Goal: Task Accomplishment & Management: Manage account settings

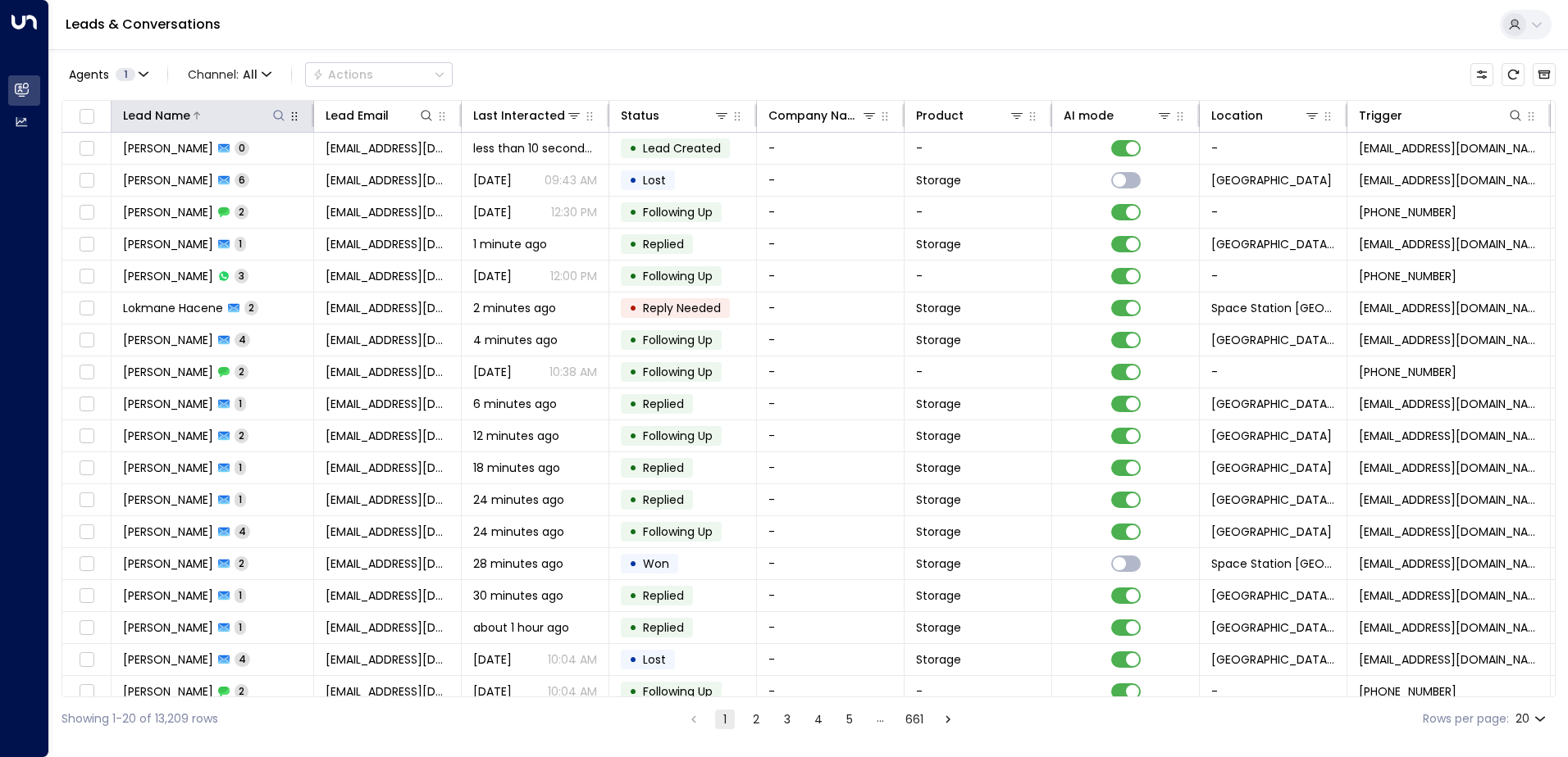
click at [281, 114] on icon at bounding box center [278, 115] width 13 height 13
type input "*********"
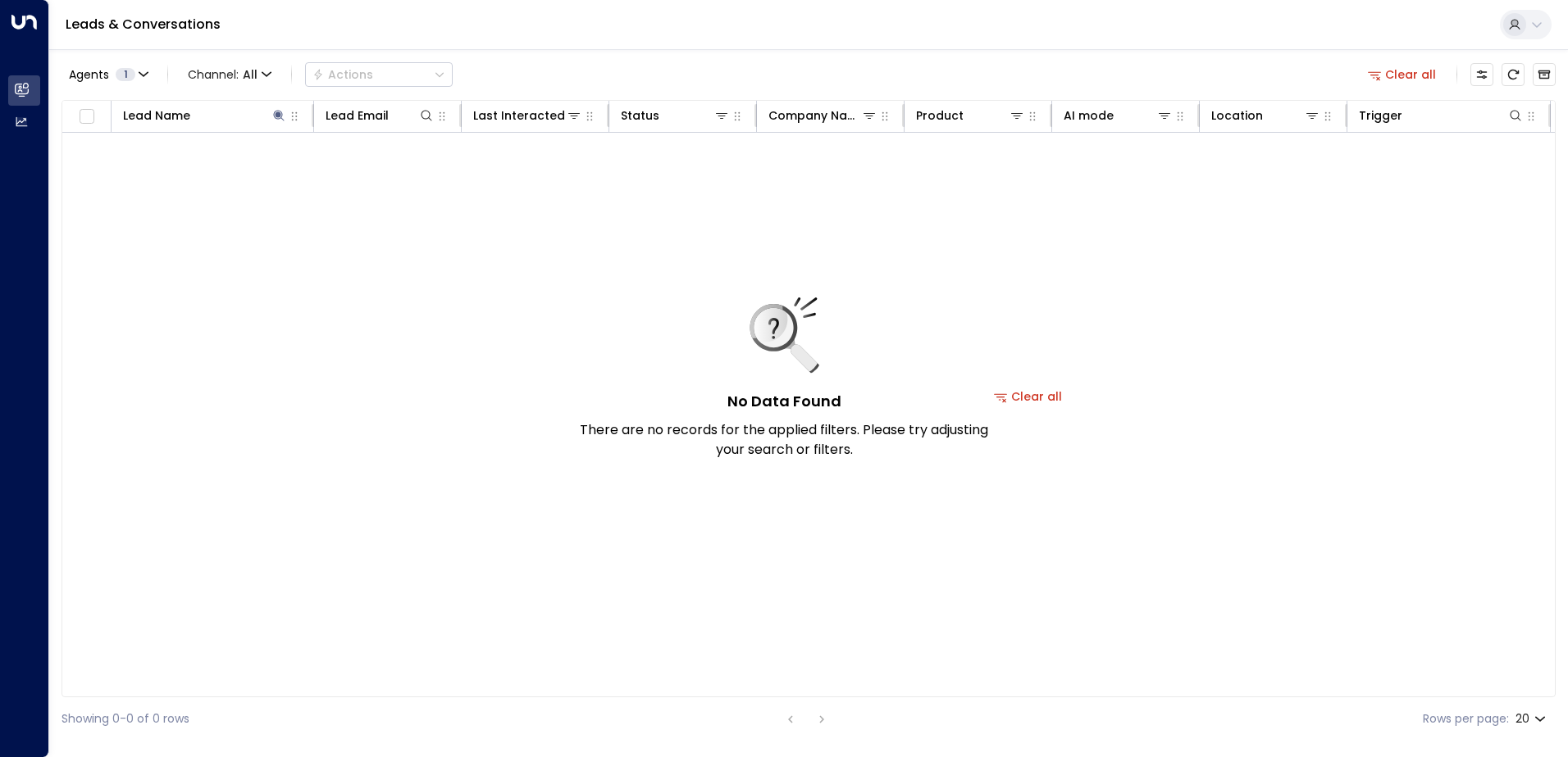
click at [541, 63] on div "Agents 1 Channel: All Actions Clear all" at bounding box center [809, 74] width 1495 height 34
click at [277, 114] on icon at bounding box center [278, 115] width 11 height 11
click at [270, 120] on button at bounding box center [278, 116] width 17 height 17
type input "********"
click at [525, 334] on div "No Data Found There are no records for the applied filters. Please try adjustin…" at bounding box center [1028, 397] width 1931 height 528
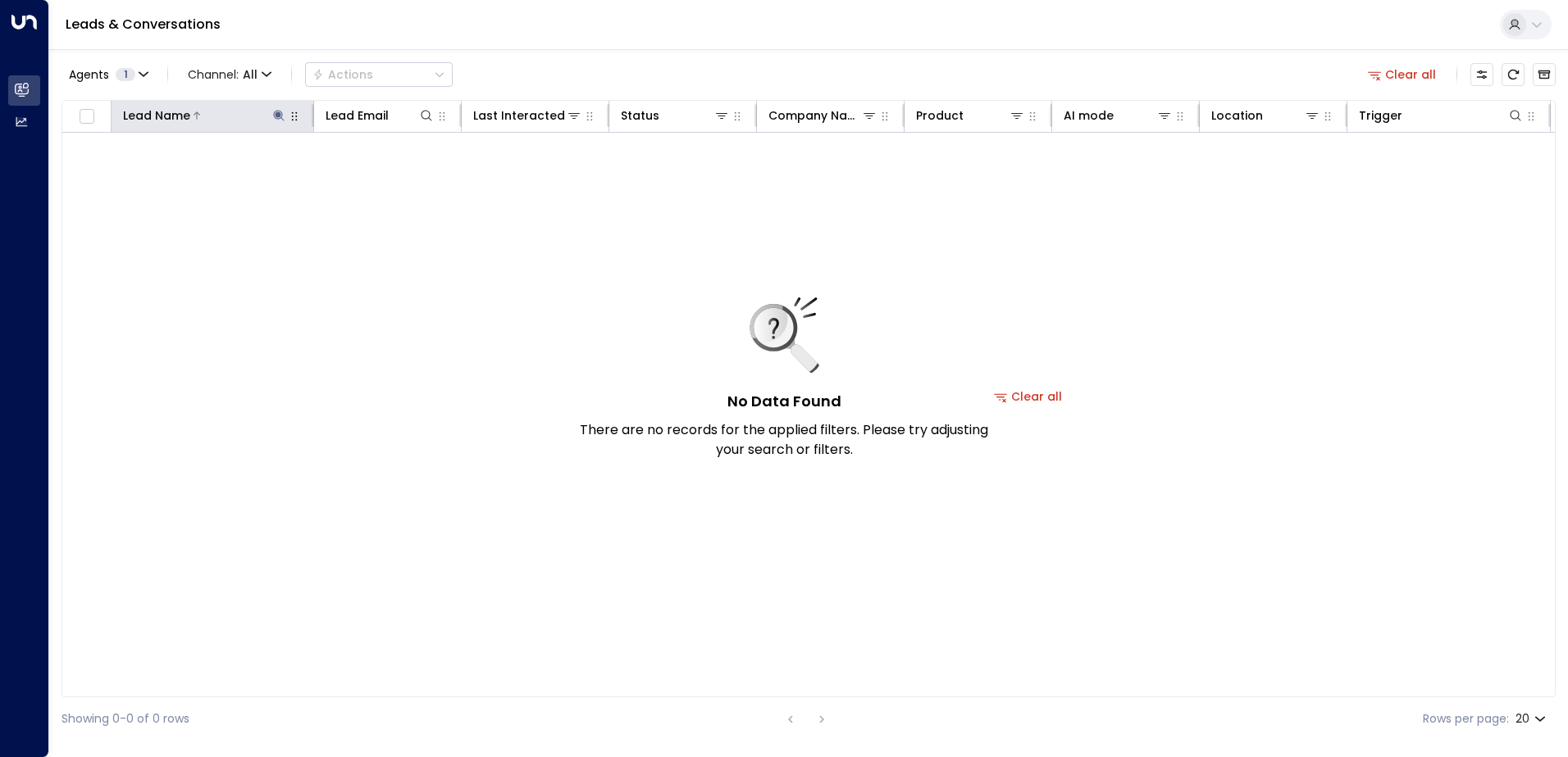
click at [274, 119] on icon at bounding box center [278, 115] width 13 height 13
click at [280, 119] on icon at bounding box center [278, 115] width 13 height 13
type input "*********"
click at [578, 249] on div "No Data Found There are no records for the applied filters. Please try adjustin…" at bounding box center [1028, 397] width 1931 height 528
click at [1544, 74] on icon "Archived Leads" at bounding box center [1545, 75] width 12 height 9
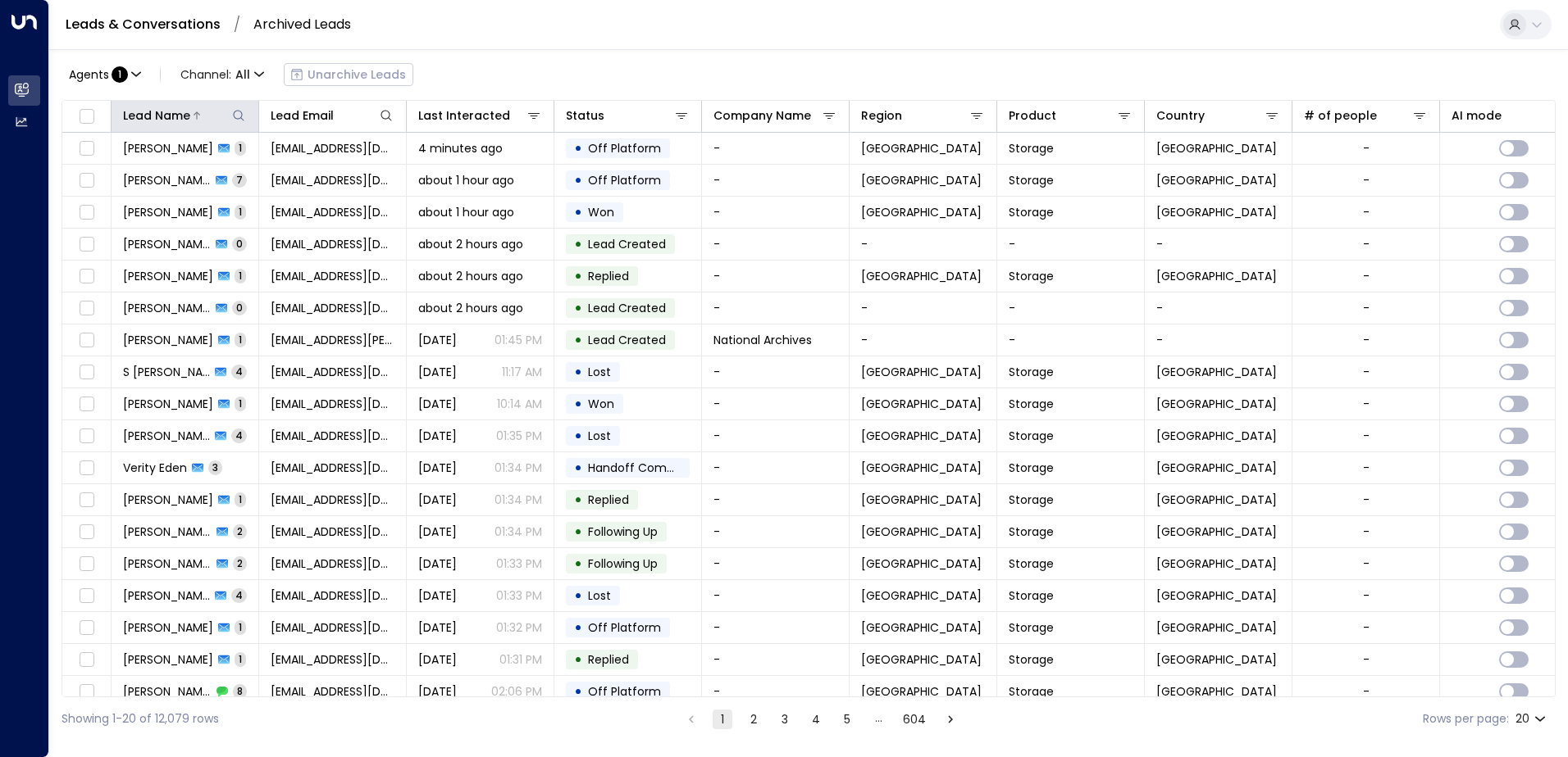
click at [242, 116] on icon at bounding box center [239, 115] width 11 height 11
click at [478, 84] on div "Agents : 1 Channel: All Unarchive Leads" at bounding box center [809, 74] width 1495 height 34
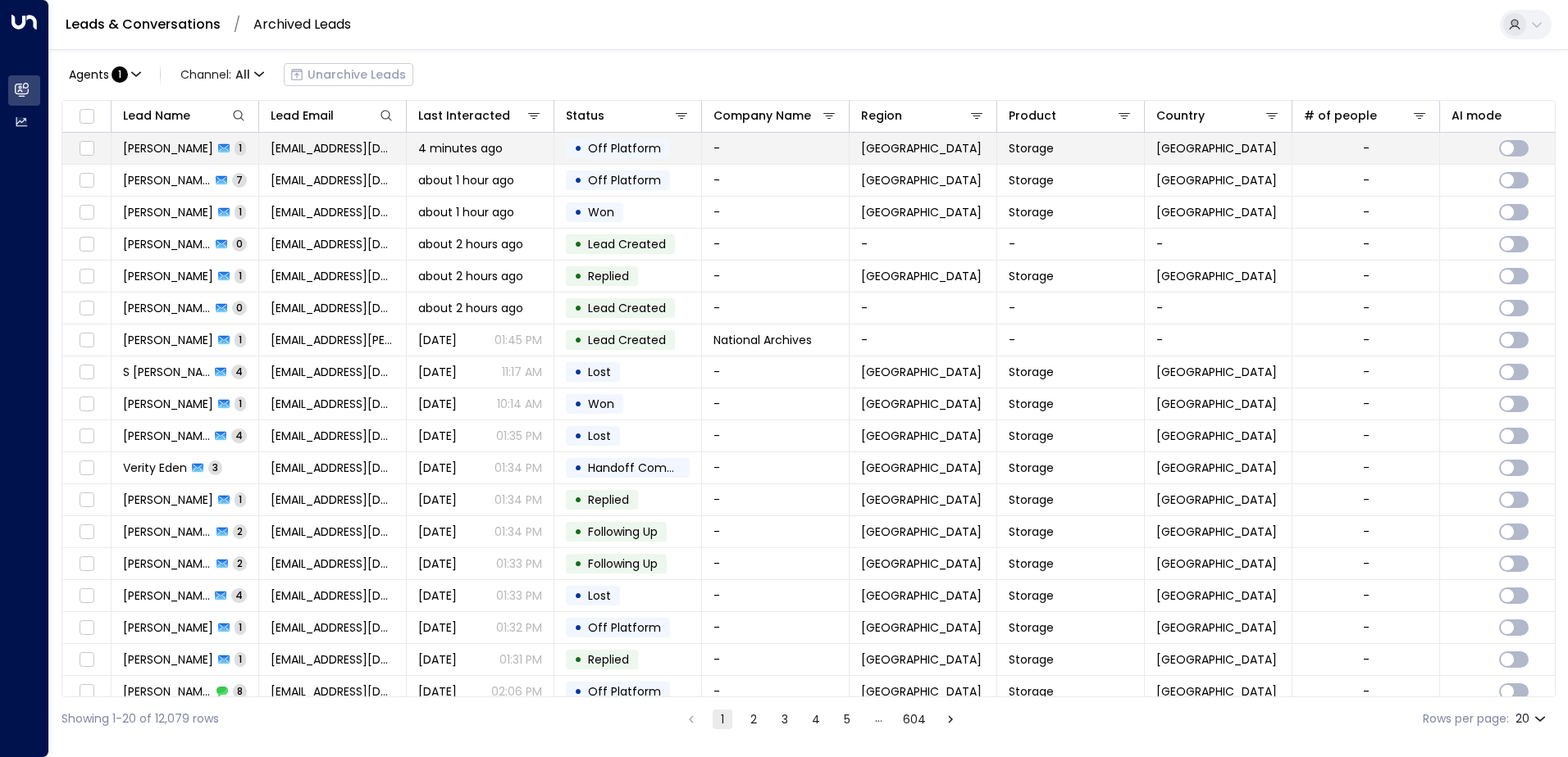
click at [472, 142] on span "4 minutes ago" at bounding box center [461, 148] width 85 height 17
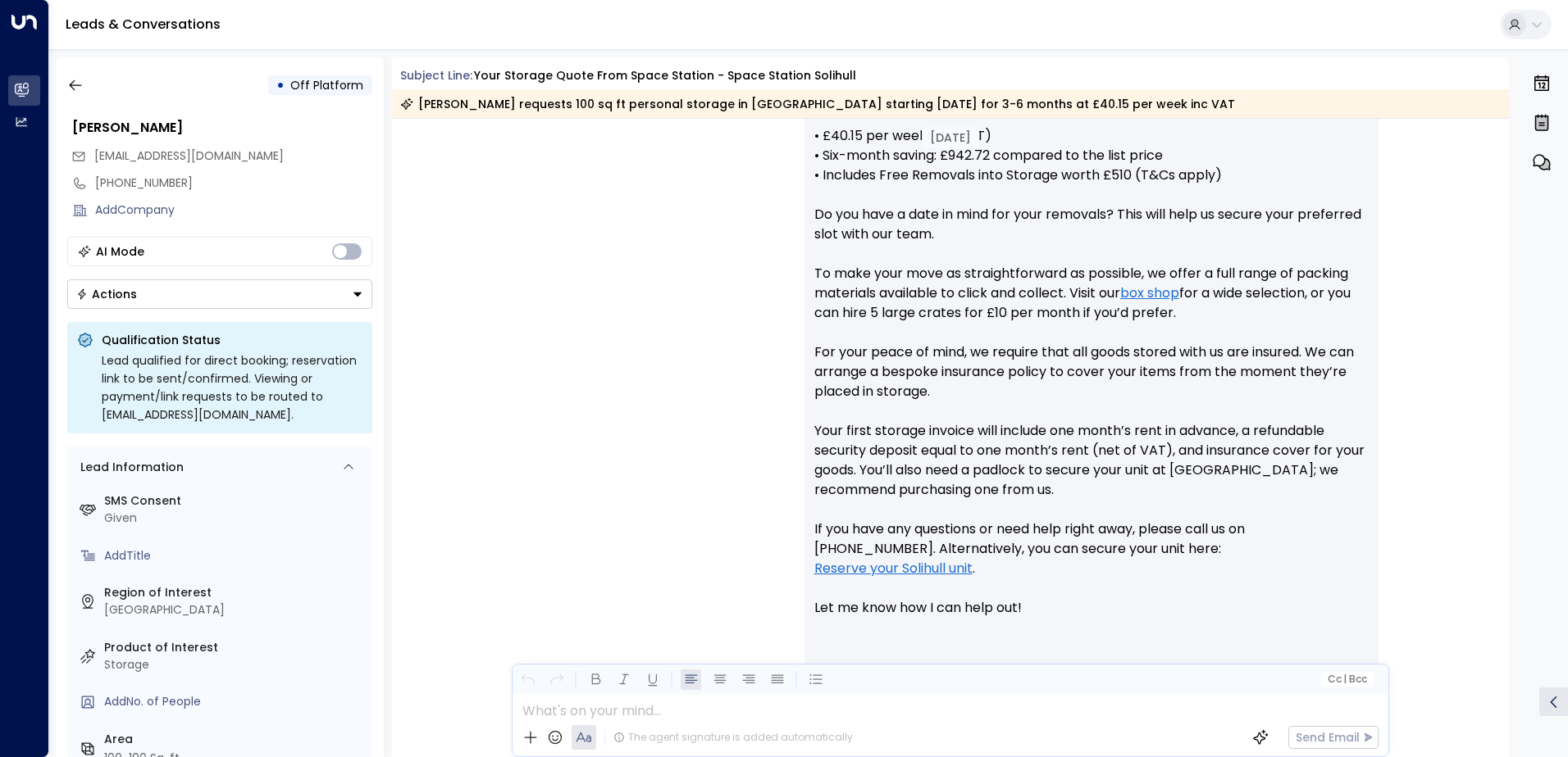
scroll to position [824, 0]
